Goal: Task Accomplishment & Management: Manage account settings

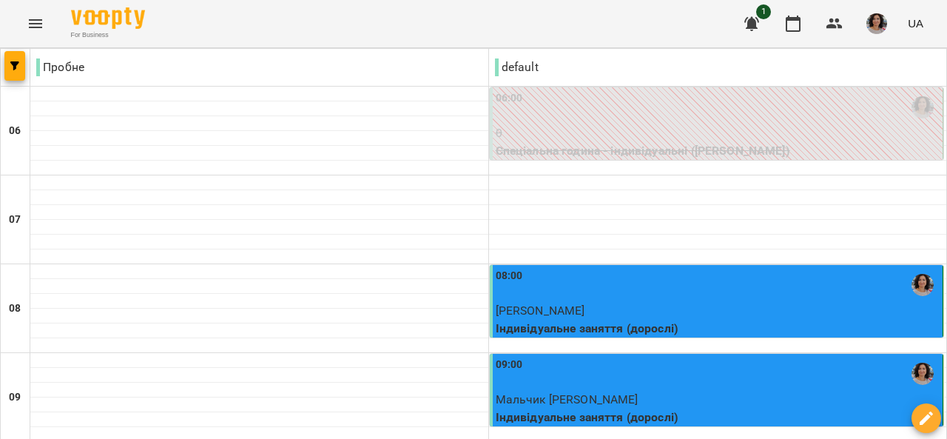
scroll to position [370, 0]
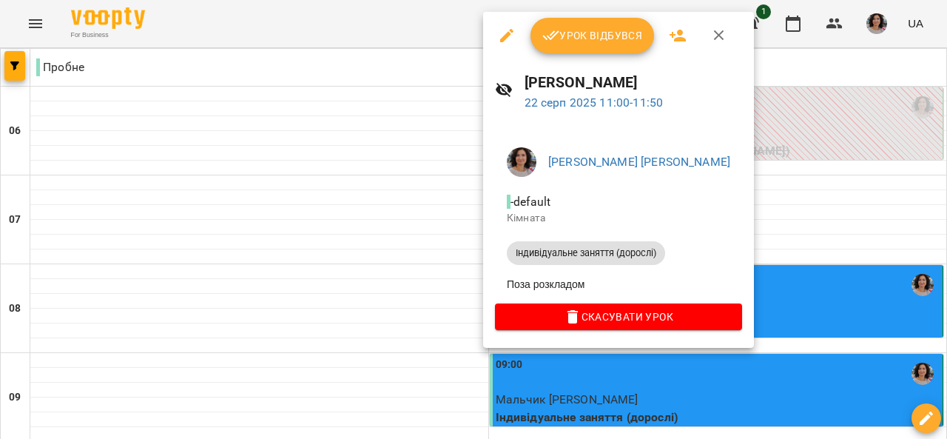
click at [565, 26] on button "Урок відбувся" at bounding box center [593, 36] width 124 height 36
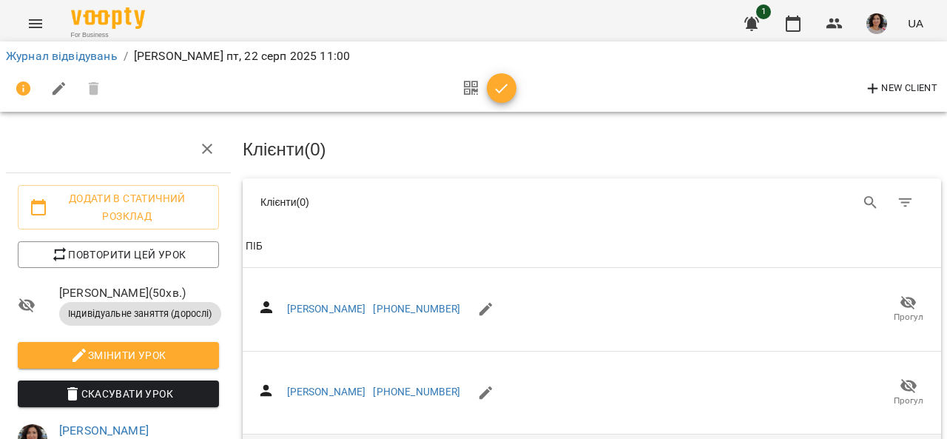
scroll to position [296, 0]
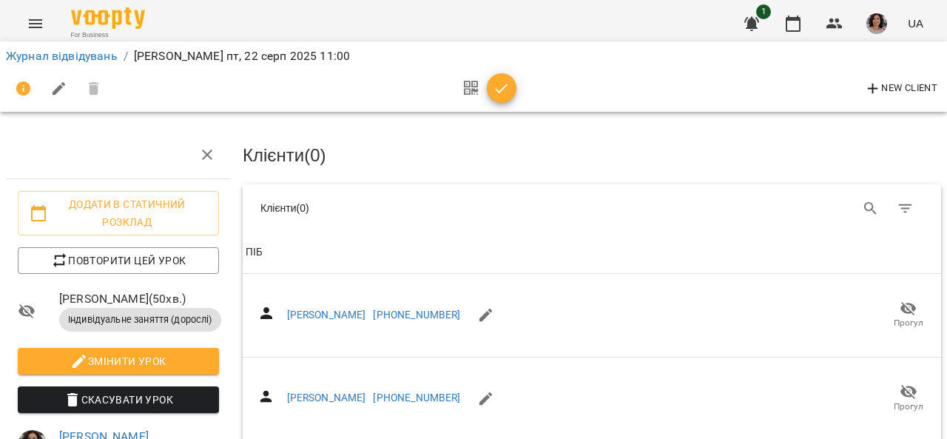
click at [292, 239] on th "ПІБ" at bounding box center [592, 252] width 698 height 41
click at [294, 258] on span "ПІБ" at bounding box center [592, 252] width 693 height 18
click at [266, 240] on icon at bounding box center [272, 246] width 13 height 13
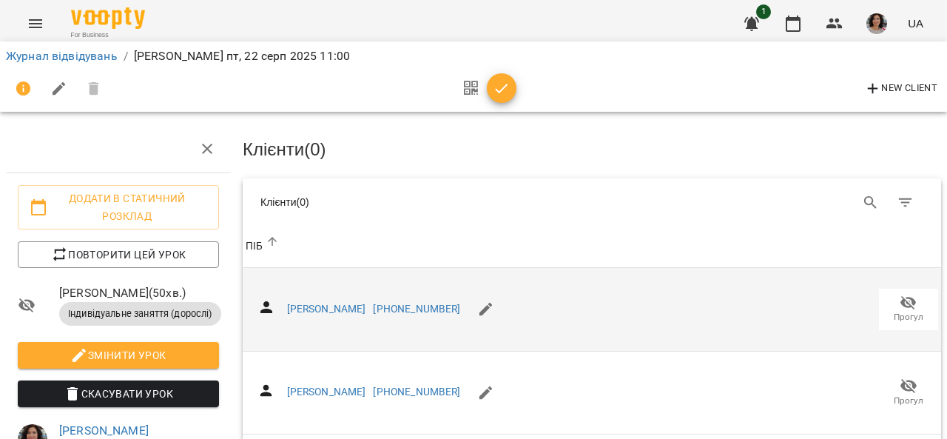
scroll to position [370, 0]
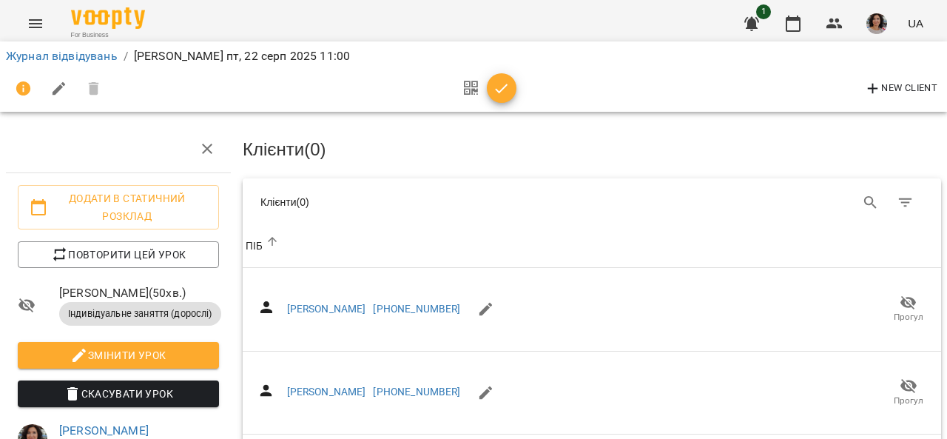
drag, startPoint x: 334, startPoint y: 271, endPoint x: 351, endPoint y: 331, distance: 62.3
copy link "[PERSON_NAME]"
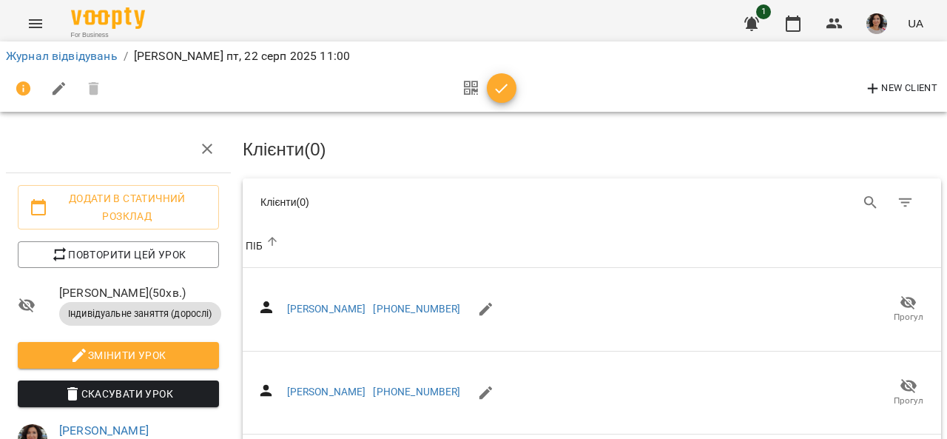
drag, startPoint x: 282, startPoint y: 266, endPoint x: 408, endPoint y: 273, distance: 126.0
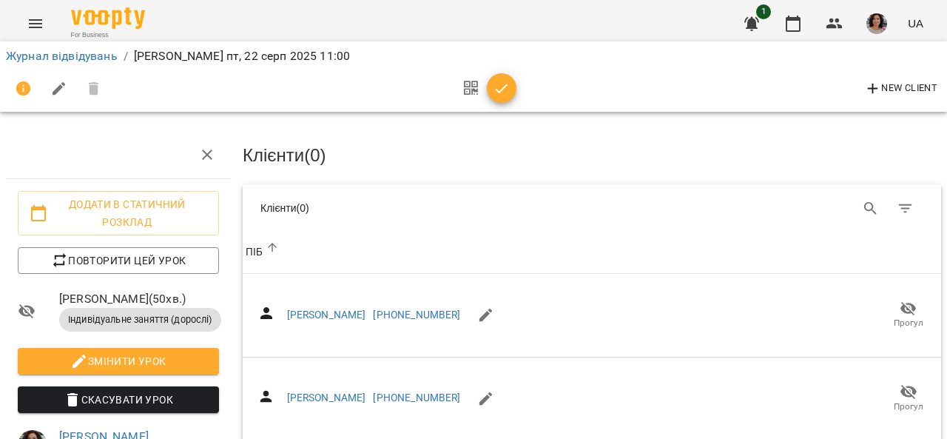
click at [314, 238] on th "ПІБ" at bounding box center [592, 252] width 698 height 41
click at [308, 246] on span "ПІБ" at bounding box center [592, 252] width 693 height 18
click at [267, 240] on icon at bounding box center [272, 246] width 13 height 13
click at [897, 204] on icon "Фільтр" at bounding box center [906, 209] width 18 height 18
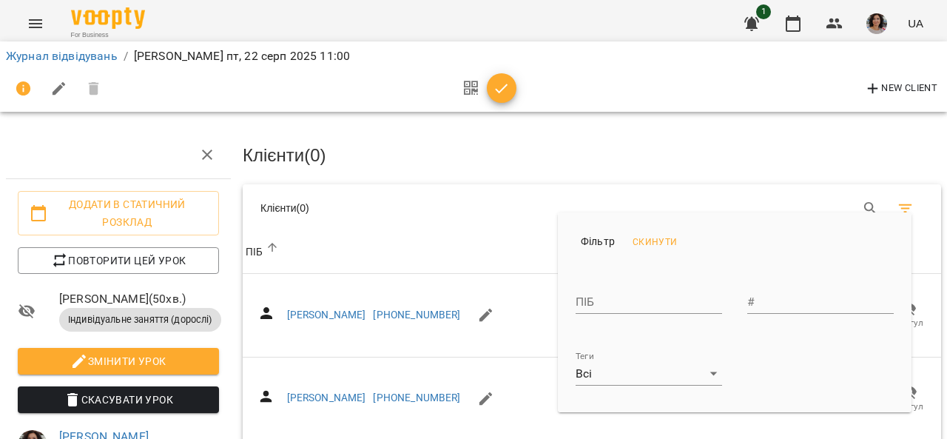
click at [453, 223] on div at bounding box center [473, 219] width 947 height 439
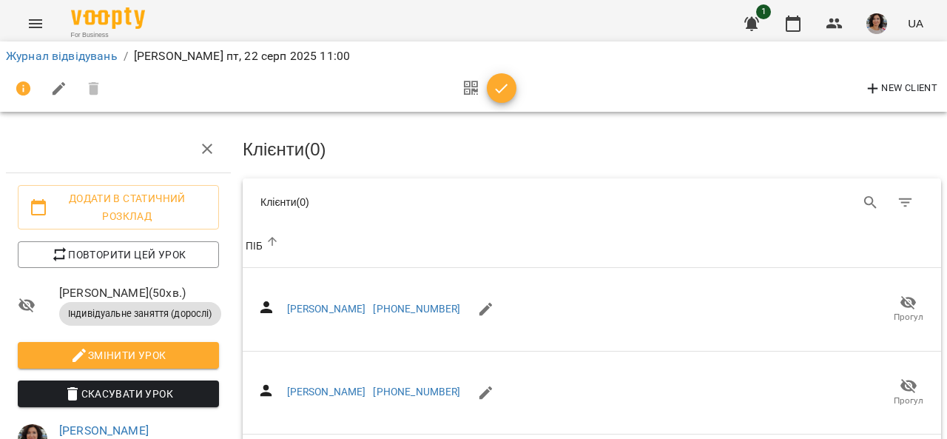
scroll to position [370, 0]
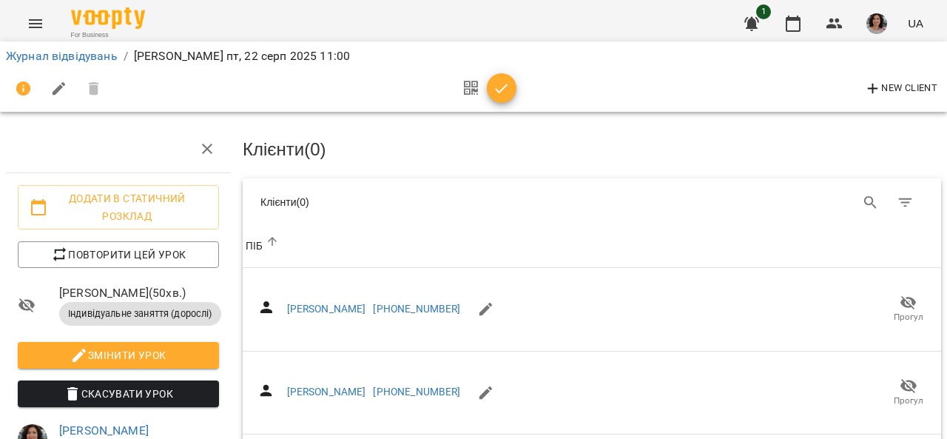
scroll to position [0, 0]
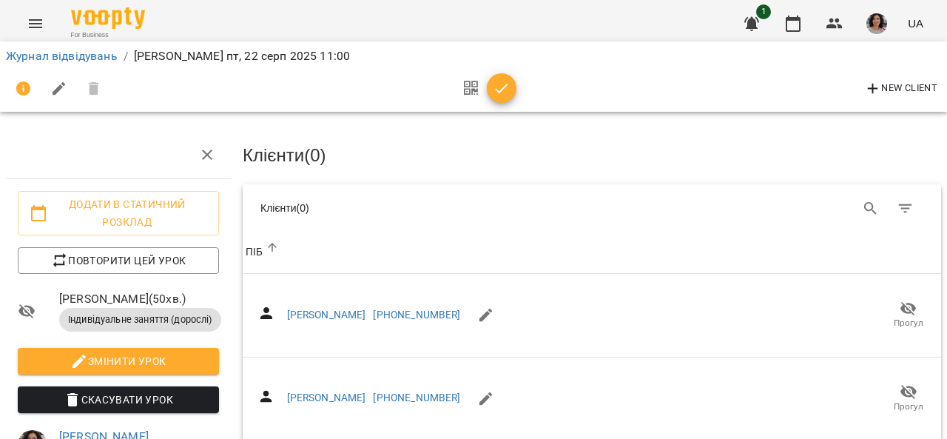
click at [58, 47] on li "Журнал відвідувань" at bounding box center [62, 56] width 112 height 18
click at [52, 50] on link "Журнал відвідувань" at bounding box center [62, 56] width 112 height 14
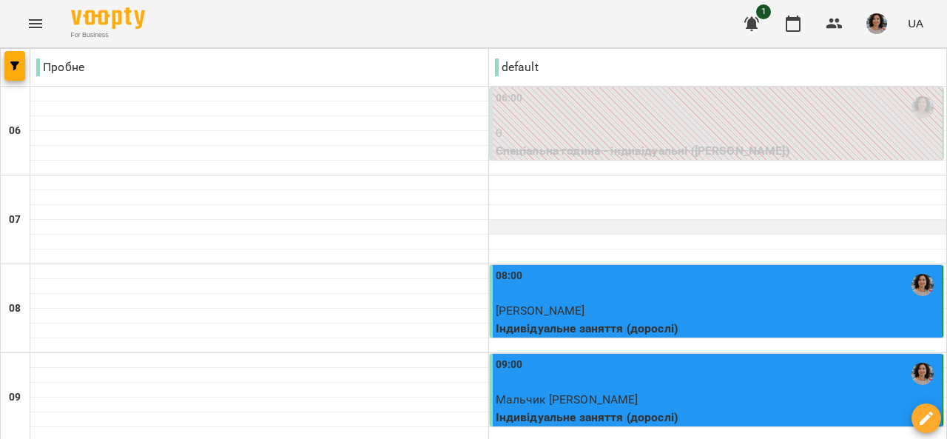
scroll to position [370, 0]
